Goal: Task Accomplishment & Management: Complete application form

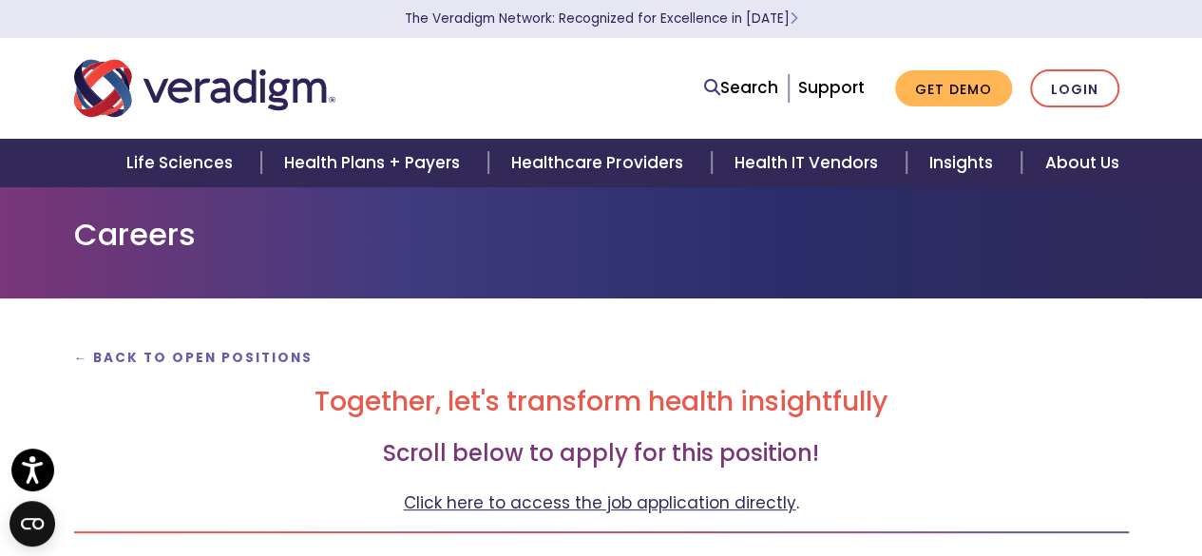
click at [724, 496] on link "Click here to access the job application directly" at bounding box center [600, 502] width 392 height 23
click at [611, 509] on link "Click here to access the job application directly" at bounding box center [600, 502] width 392 height 23
click at [584, 509] on link "Click here to access the job application directly" at bounding box center [600, 502] width 392 height 23
